Goal: Information Seeking & Learning: Learn about a topic

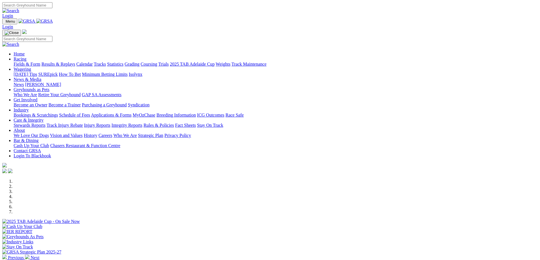
scroll to position [210, 0]
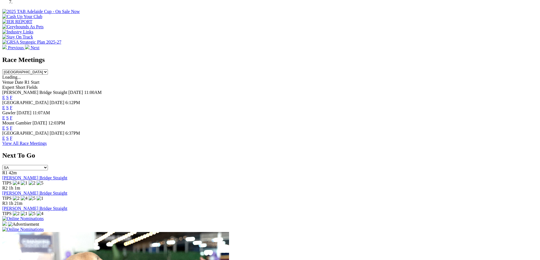
click at [5, 136] on link "E" at bounding box center [3, 138] width 3 height 5
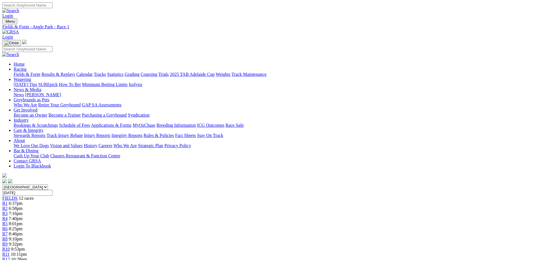
click at [376, 247] on div "R10 9:53pm" at bounding box center [269, 249] width 535 height 5
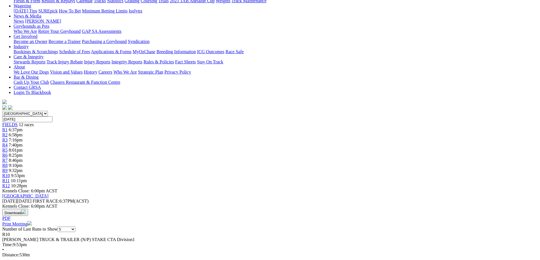
scroll to position [80, 0]
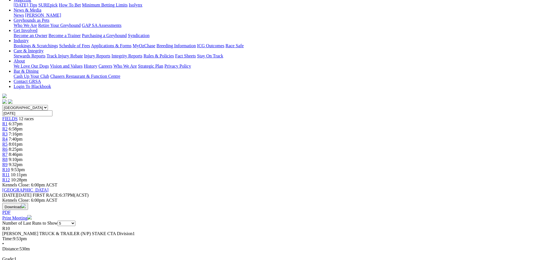
click at [8, 162] on link "R9" at bounding box center [4, 164] width 5 height 5
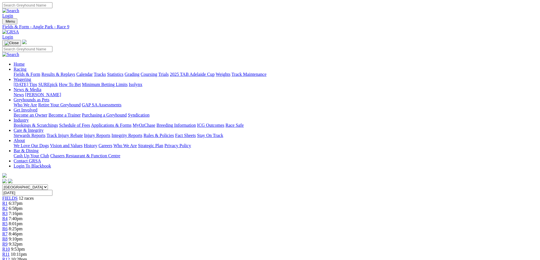
click at [320, 237] on div "R8 9:10pm" at bounding box center [269, 239] width 535 height 5
click at [23, 232] on span "8:46pm" at bounding box center [16, 234] width 14 height 5
click at [8, 227] on span "R6" at bounding box center [4, 229] width 5 height 5
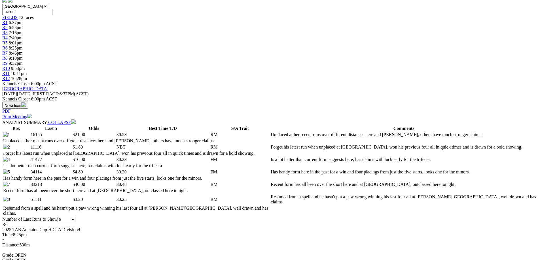
scroll to position [182, 0]
